Goal: Task Accomplishment & Management: Use online tool/utility

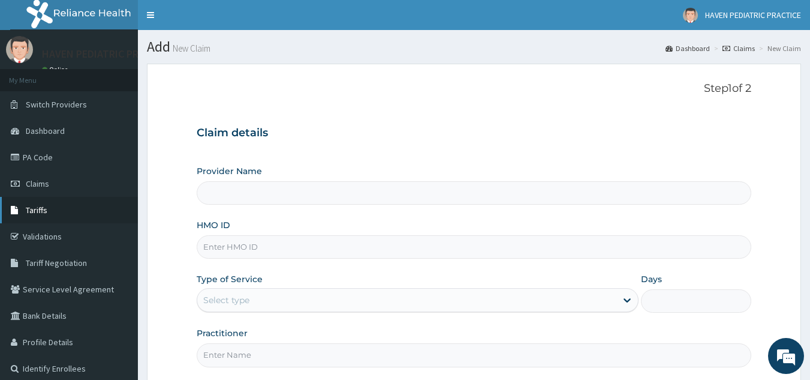
type input "Haven Pediatric Practice"
click at [37, 215] on span "Tariffs" at bounding box center [37, 209] width 22 height 11
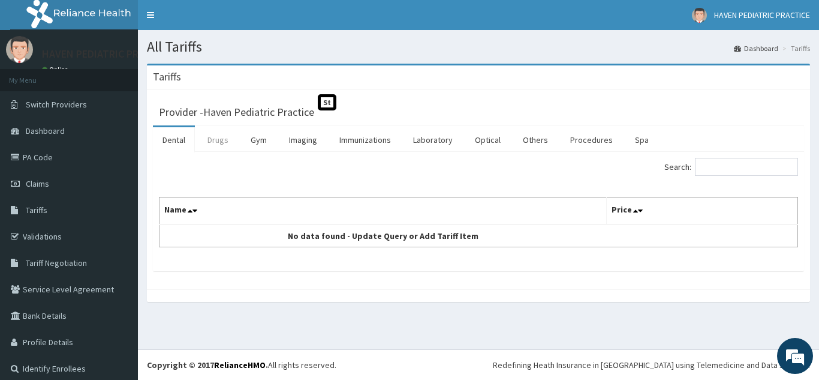
click at [225, 143] on link "Drugs" at bounding box center [218, 139] width 40 height 25
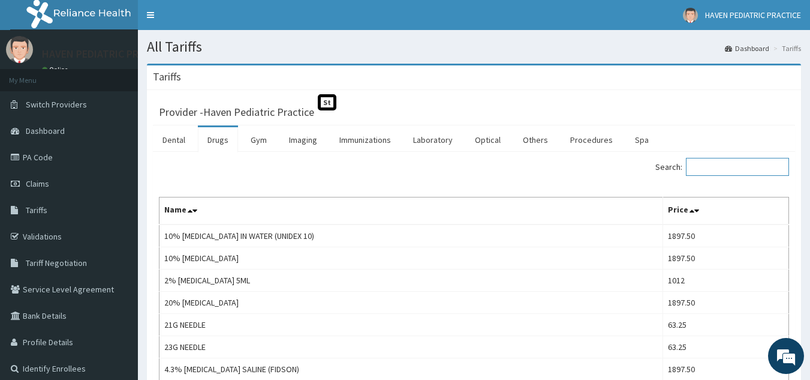
click at [739, 165] on input "Search:" at bounding box center [737, 167] width 103 height 18
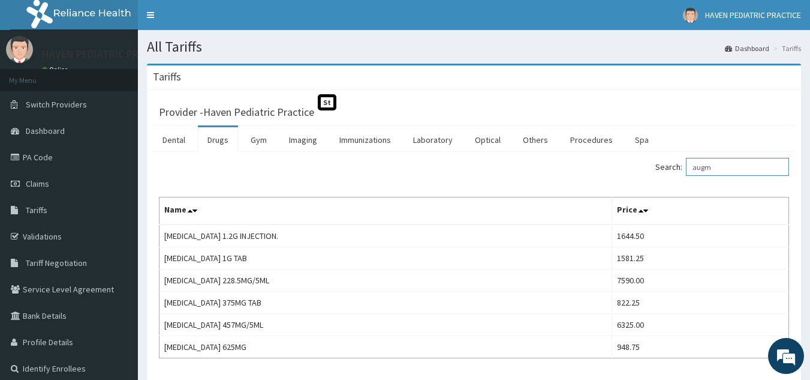
type input "augm"
